Goal: Transaction & Acquisition: Purchase product/service

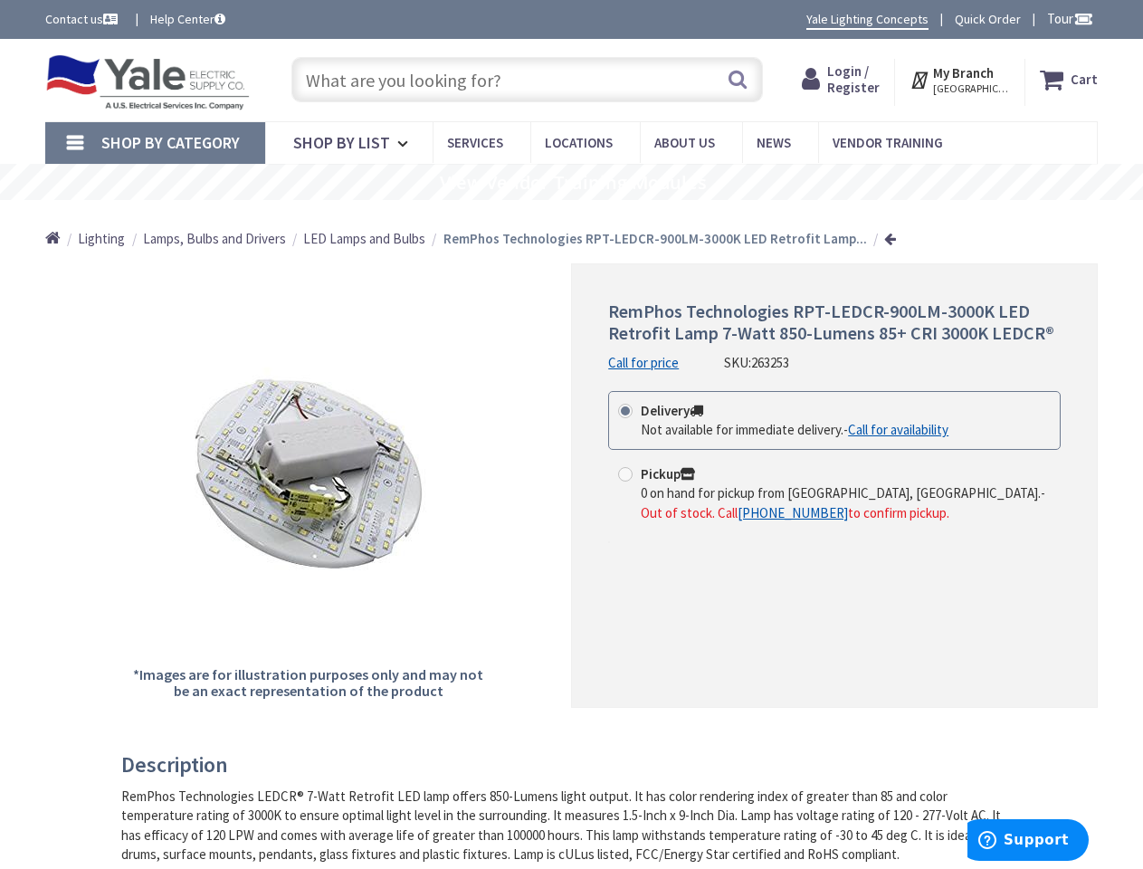
click at [571, 434] on div "RemPhos Technologies RPT-LEDCR-900LM-3000K LED Retrofit Lamp 7-Watt 850-Lumens …" at bounding box center [834, 485] width 527 height 444
click at [1067, 18] on span "Tour" at bounding box center [1070, 18] width 46 height 17
click at [961, 80] on strong "My Branch" at bounding box center [963, 72] width 61 height 17
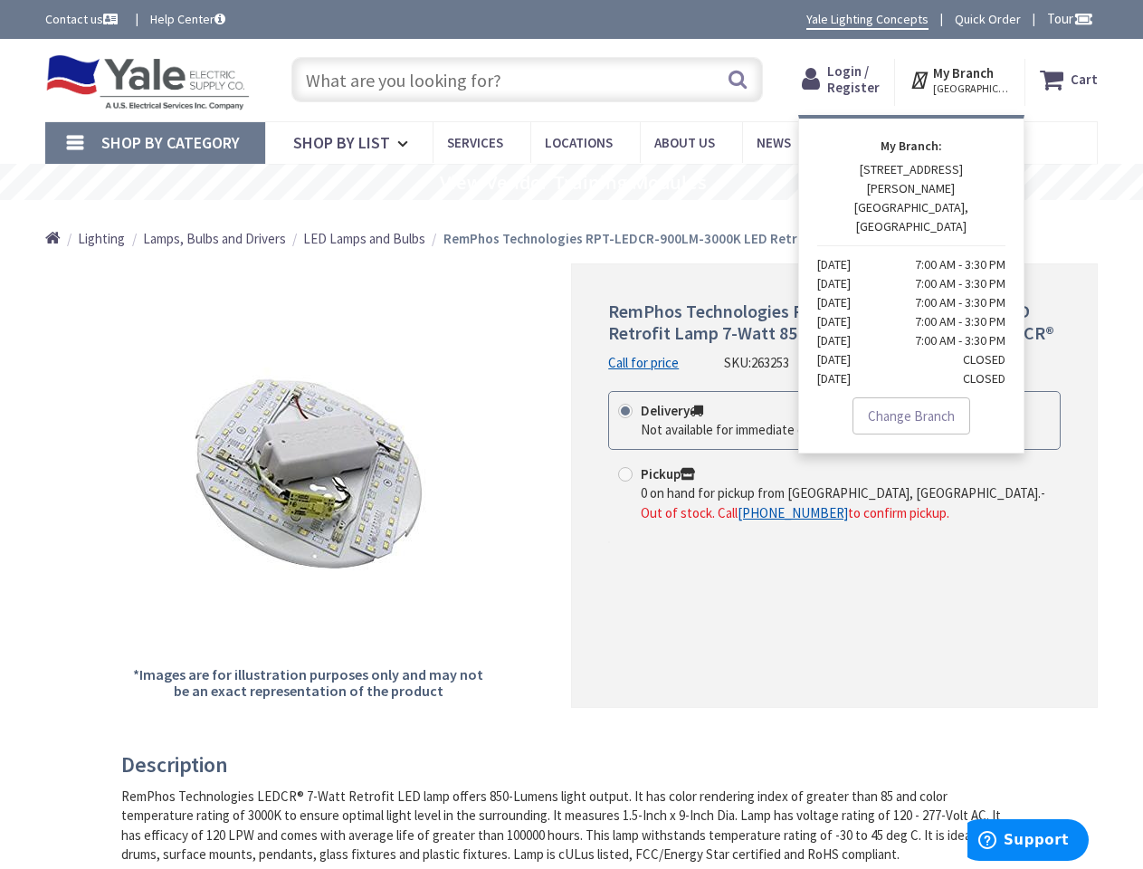
click at [155, 143] on span "Shop By Category" at bounding box center [170, 142] width 138 height 21
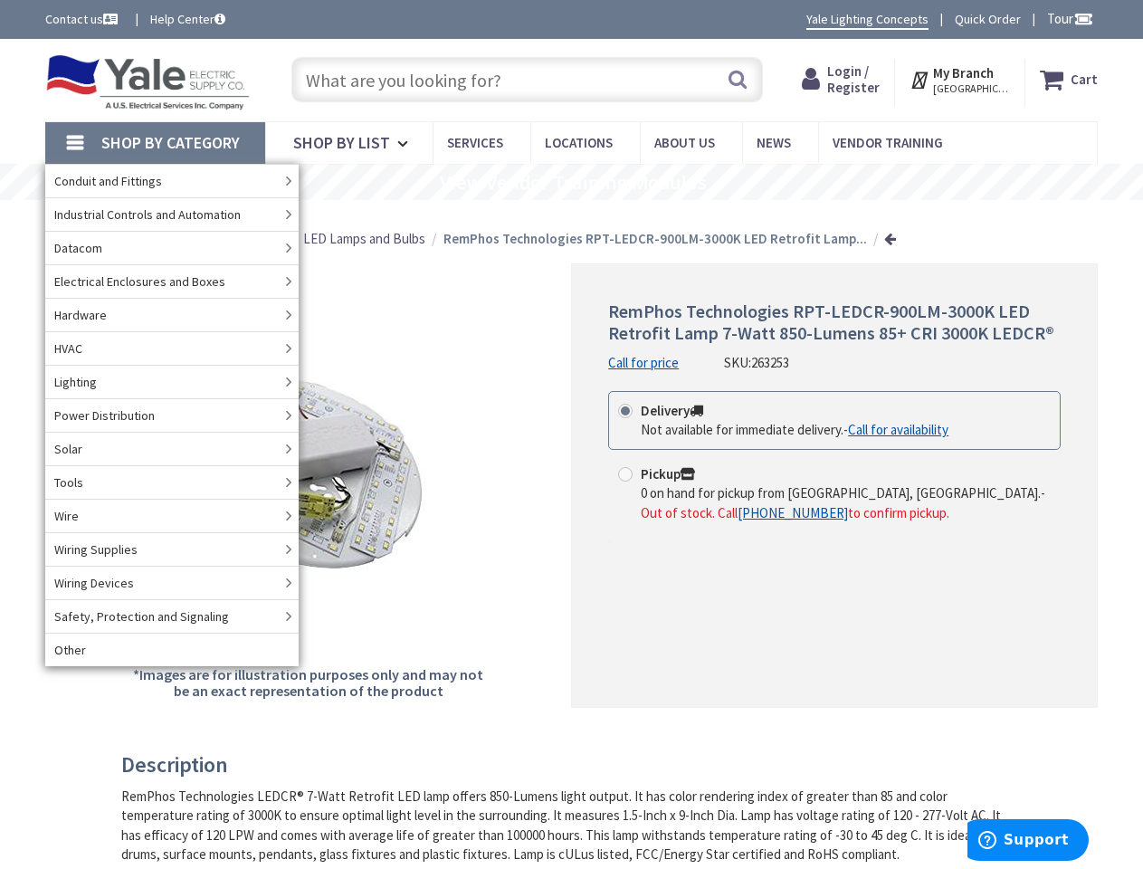
click at [571, 182] on rs-slide "View Vendor Training Modules" at bounding box center [571, 182] width 1143 height 36
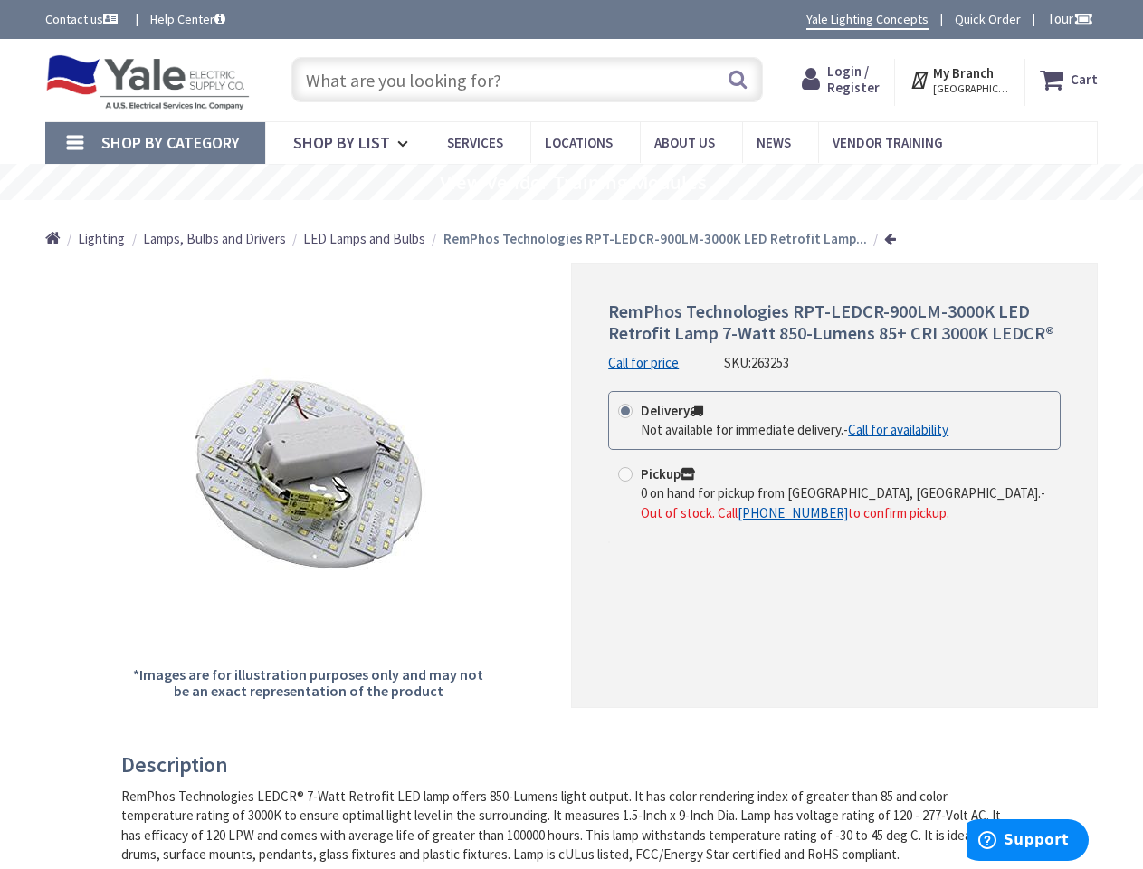
click at [834, 479] on label "Pickup 0 on hand for pickup from [GEOGRAPHIC_DATA], [GEOGRAPHIC_DATA]. - Out of…" at bounding box center [834, 493] width 432 height 58
click at [634, 479] on input "Pickup 0 on hand for pickup from [GEOGRAPHIC_DATA], [GEOGRAPHIC_DATA]. - Out of…" at bounding box center [628, 474] width 12 height 12
radio input "true"
click at [564, 765] on h3 "Description" at bounding box center [564, 765] width 886 height 24
click at [1028, 840] on span "Support" at bounding box center [1035, 839] width 65 height 16
